Goal: Find specific page/section: Find specific page/section

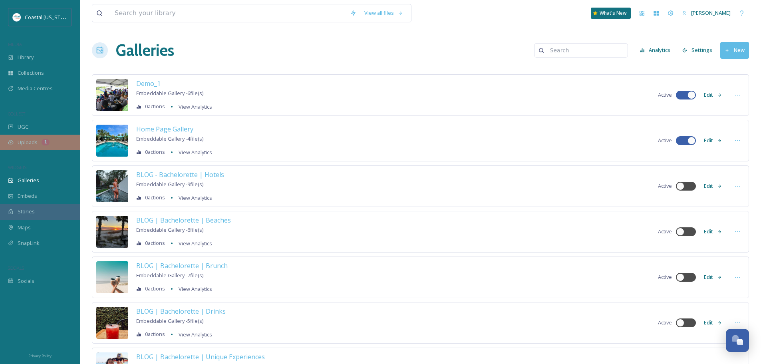
click at [30, 147] on div "Uploads 1" at bounding box center [40, 143] width 80 height 16
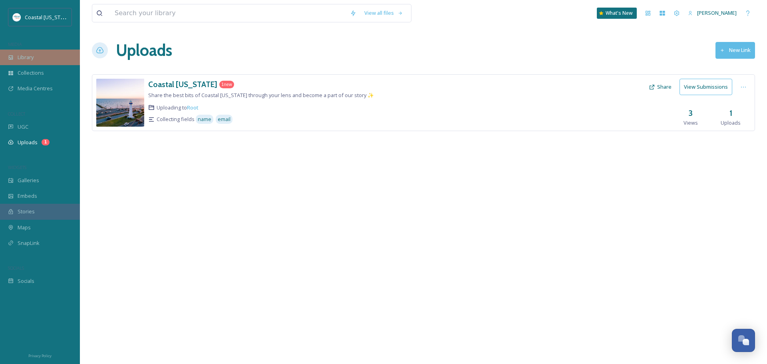
click at [41, 59] on div "Library" at bounding box center [40, 58] width 80 height 16
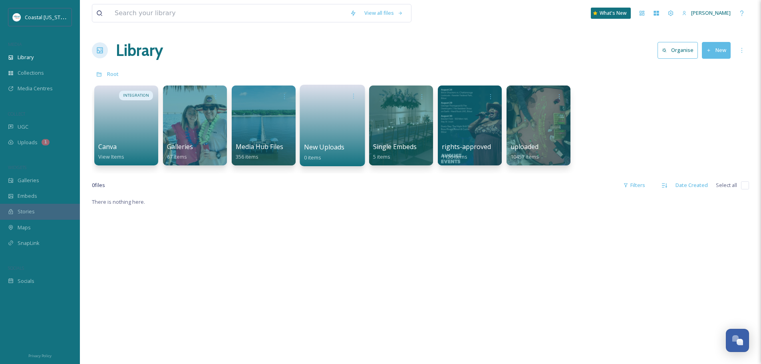
click at [313, 131] on link at bounding box center [332, 122] width 57 height 39
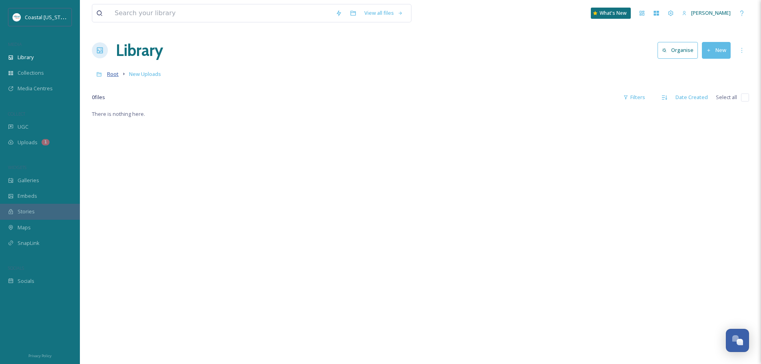
click at [116, 78] on span "Root" at bounding box center [113, 73] width 12 height 7
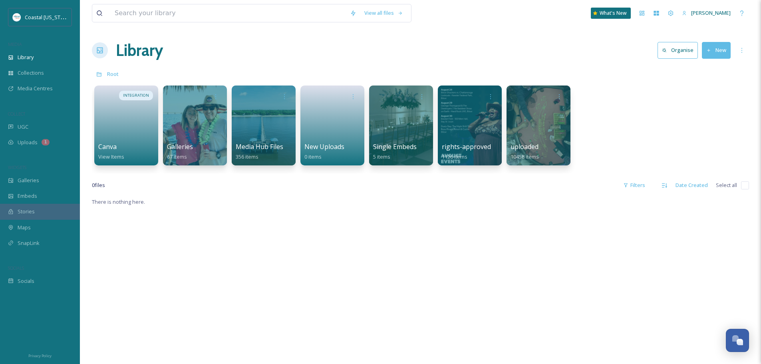
drag, startPoint x: 413, startPoint y: 53, endPoint x: 414, endPoint y: 57, distance: 4.7
click at [414, 57] on div "Library Organise New" at bounding box center [420, 50] width 657 height 24
click at [564, 113] on div at bounding box center [538, 126] width 65 height 82
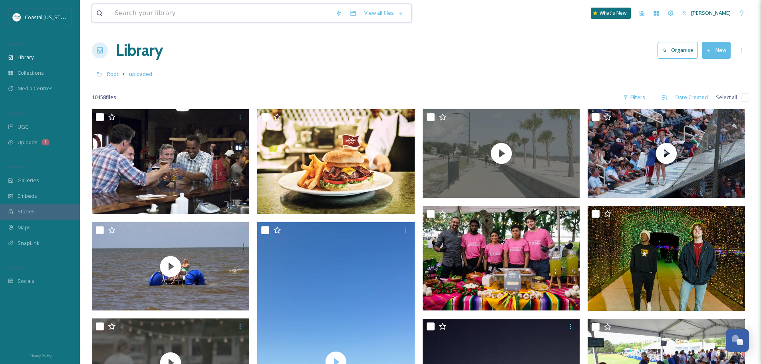
click at [209, 10] on input at bounding box center [221, 13] width 221 height 18
type input "train"
